Goal: Transaction & Acquisition: Download file/media

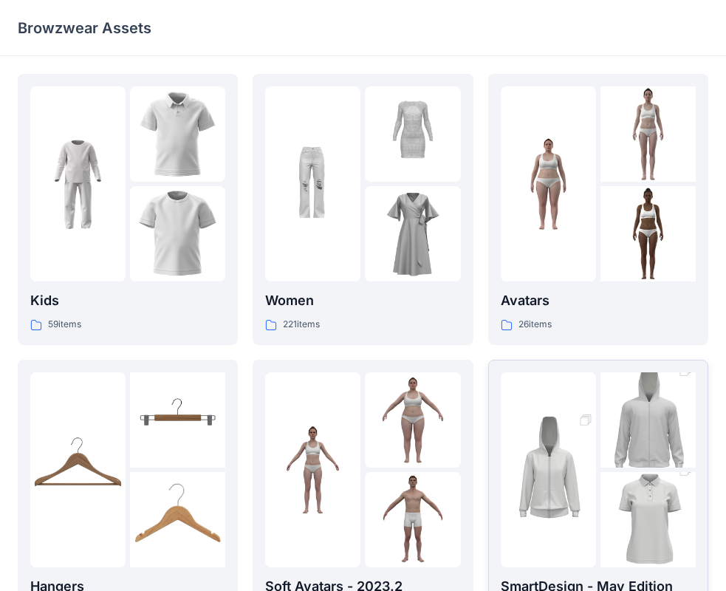
scroll to position [74, 0]
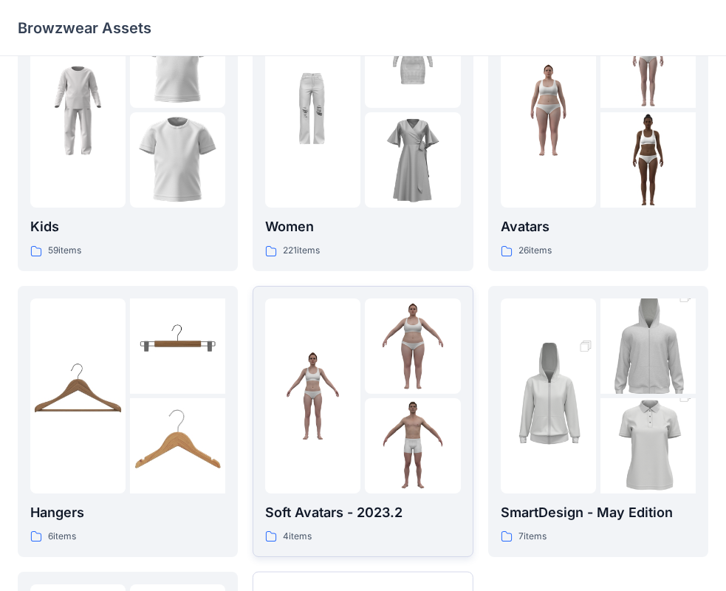
click at [411, 414] on img at bounding box center [412, 445] width 95 height 95
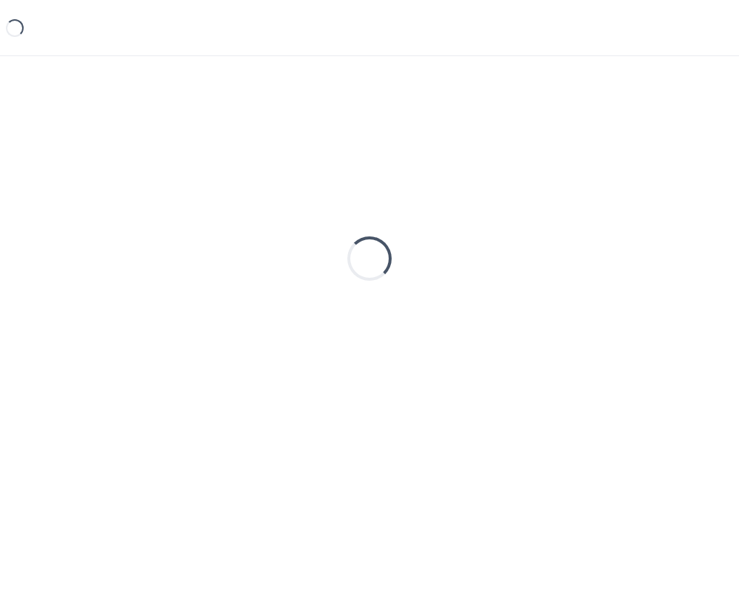
click at [411, 414] on div "Loading..." at bounding box center [369, 258] width 703 height 369
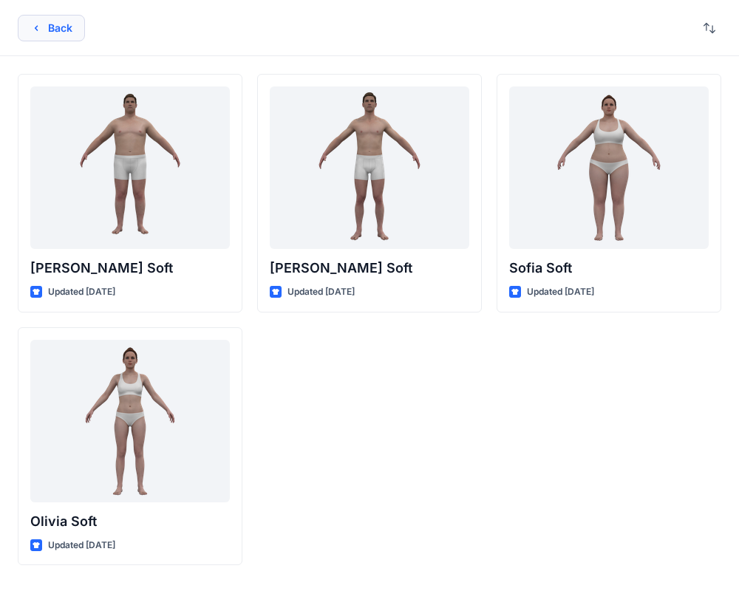
click at [24, 27] on button "Back" at bounding box center [51, 28] width 67 height 27
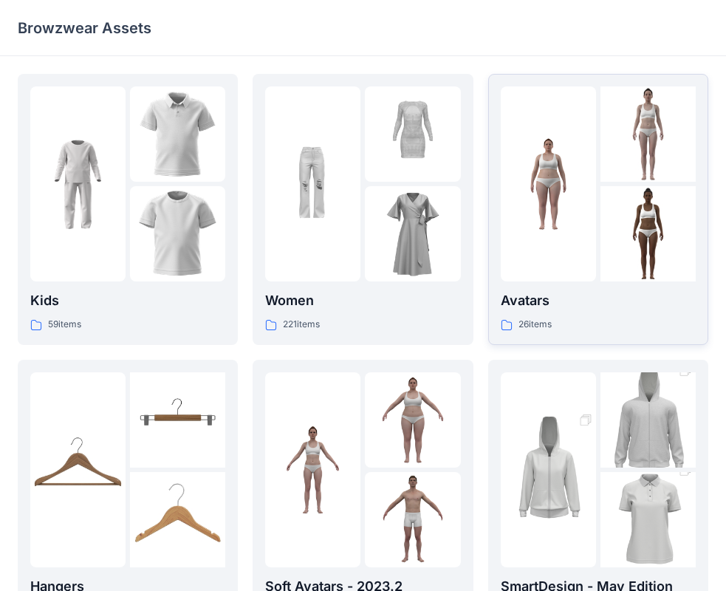
click at [642, 236] on img at bounding box center [647, 233] width 95 height 95
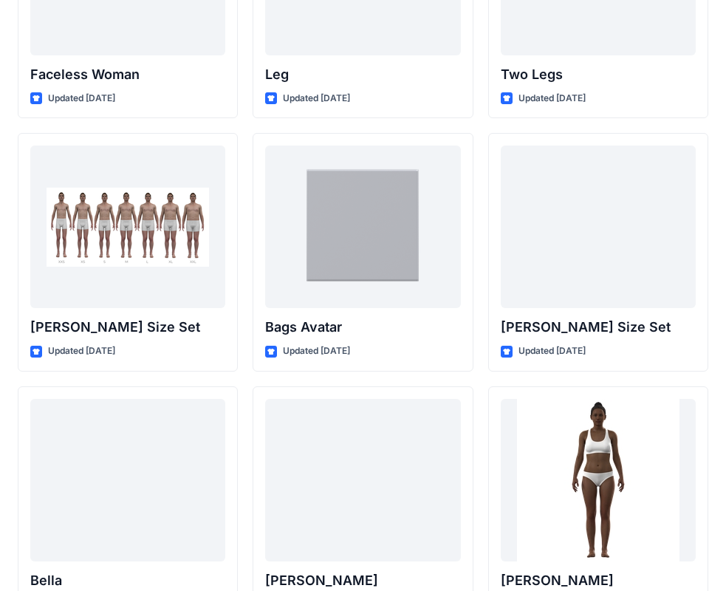
scroll to position [1467, 0]
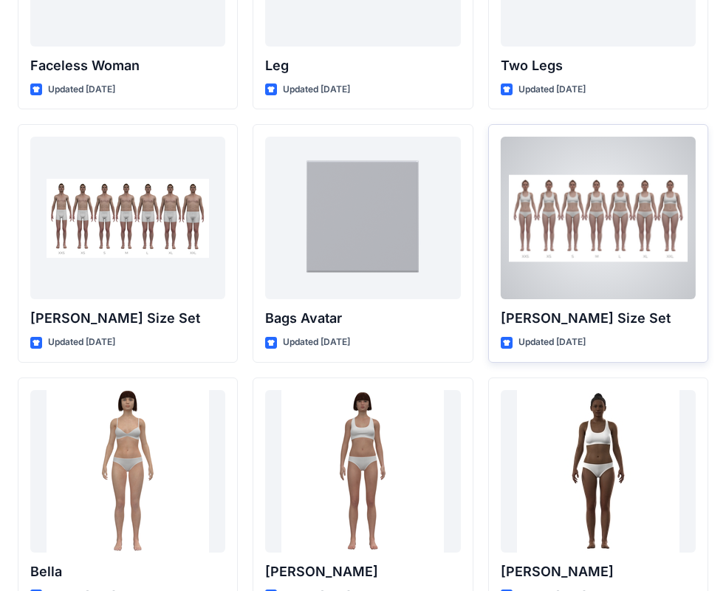
click at [640, 255] on div at bounding box center [598, 218] width 195 height 162
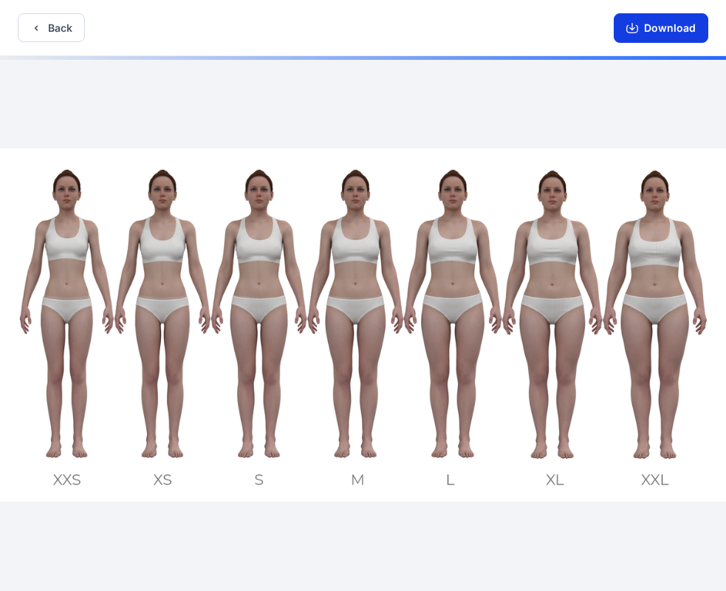
click at [650, 22] on button "Download" at bounding box center [661, 28] width 95 height 30
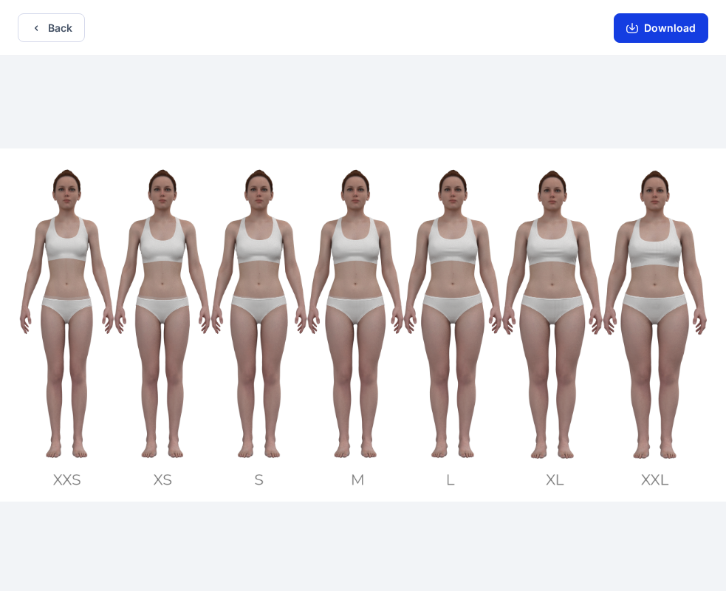
click at [644, 18] on button "Download" at bounding box center [661, 28] width 95 height 30
click at [669, 30] on button "Download" at bounding box center [661, 28] width 95 height 30
click at [679, 33] on button "Download" at bounding box center [661, 28] width 95 height 30
click at [645, 38] on button "Download" at bounding box center [661, 28] width 95 height 30
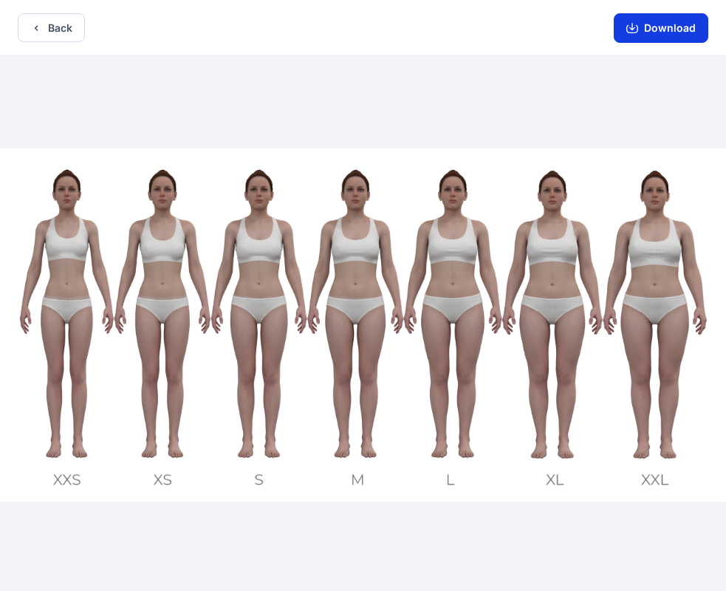
click at [646, 38] on button "Download" at bounding box center [661, 28] width 95 height 30
click at [679, 18] on button "Download" at bounding box center [661, 28] width 95 height 30
